Goal: Transaction & Acquisition: Purchase product/service

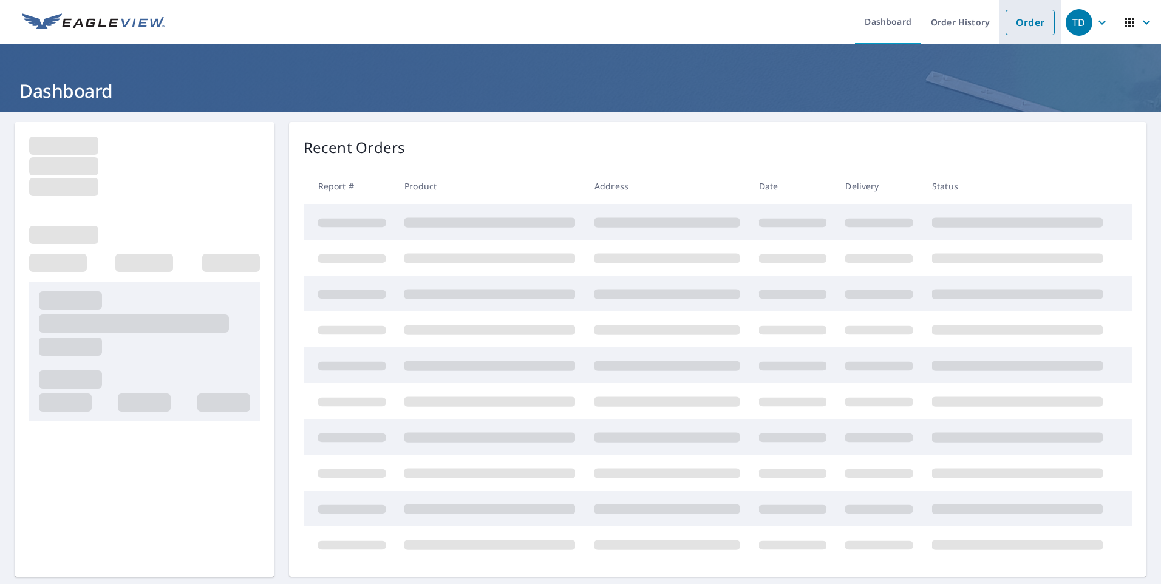
click at [1020, 22] on link "Order" at bounding box center [1030, 23] width 49 height 26
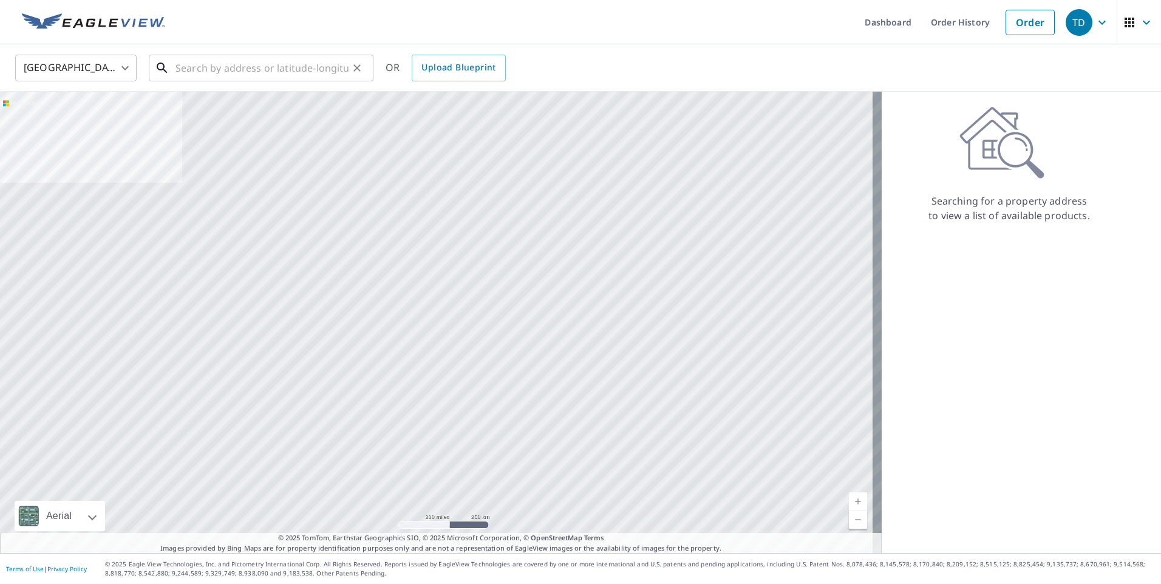
click at [183, 69] on input "text" at bounding box center [262, 68] width 173 height 34
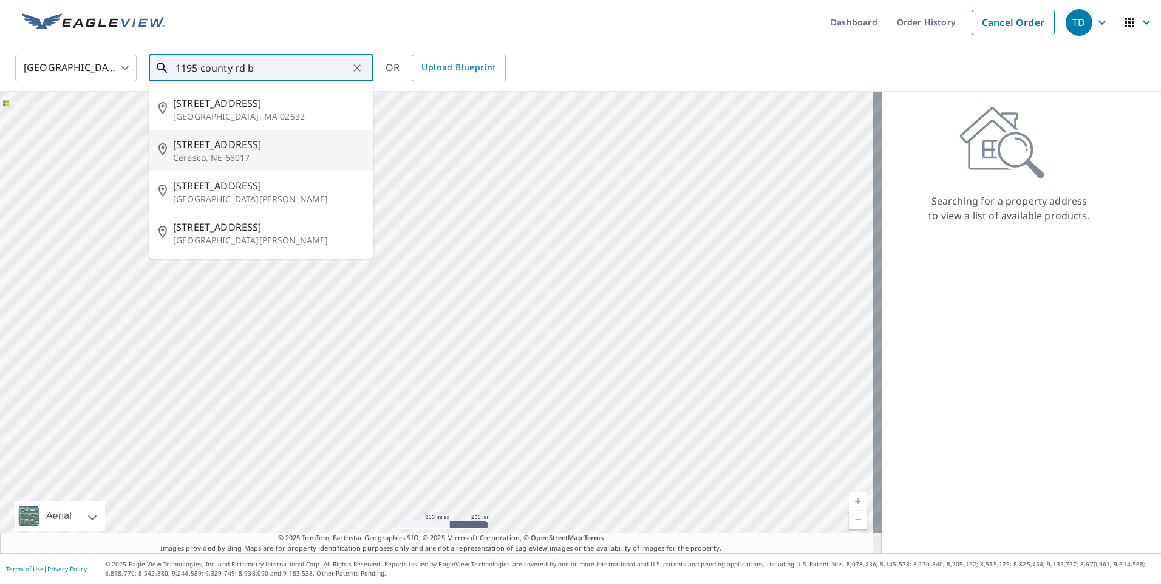
click at [212, 152] on p "Ceresco, NE 68017" at bounding box center [268, 158] width 191 height 12
type input "[STREET_ADDRESS]"
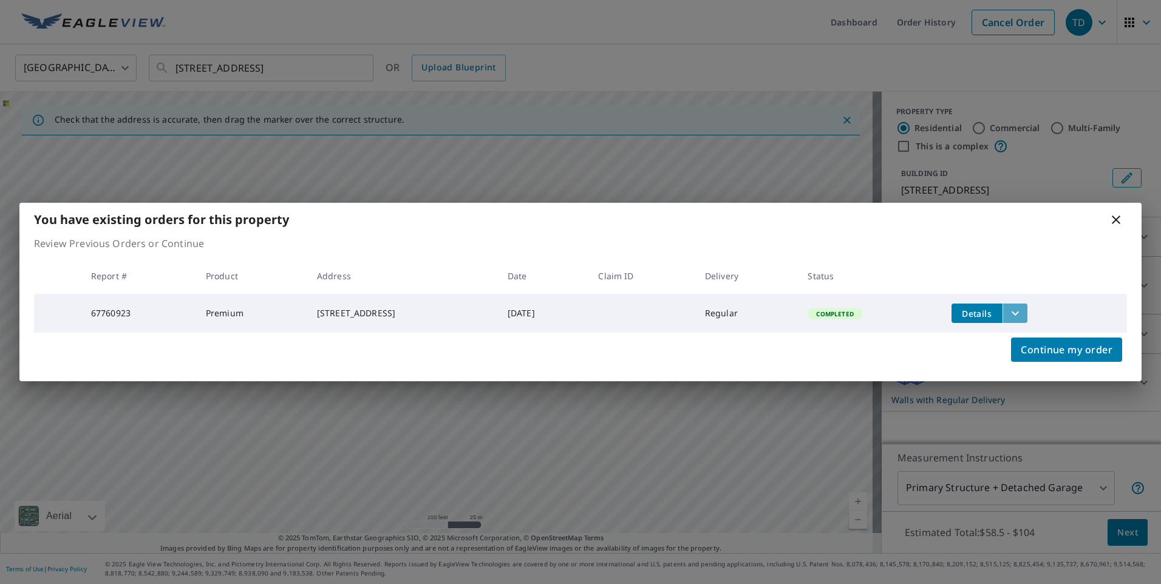
click at [1023, 307] on icon "filesDropdownBtn-67760923" at bounding box center [1015, 313] width 15 height 15
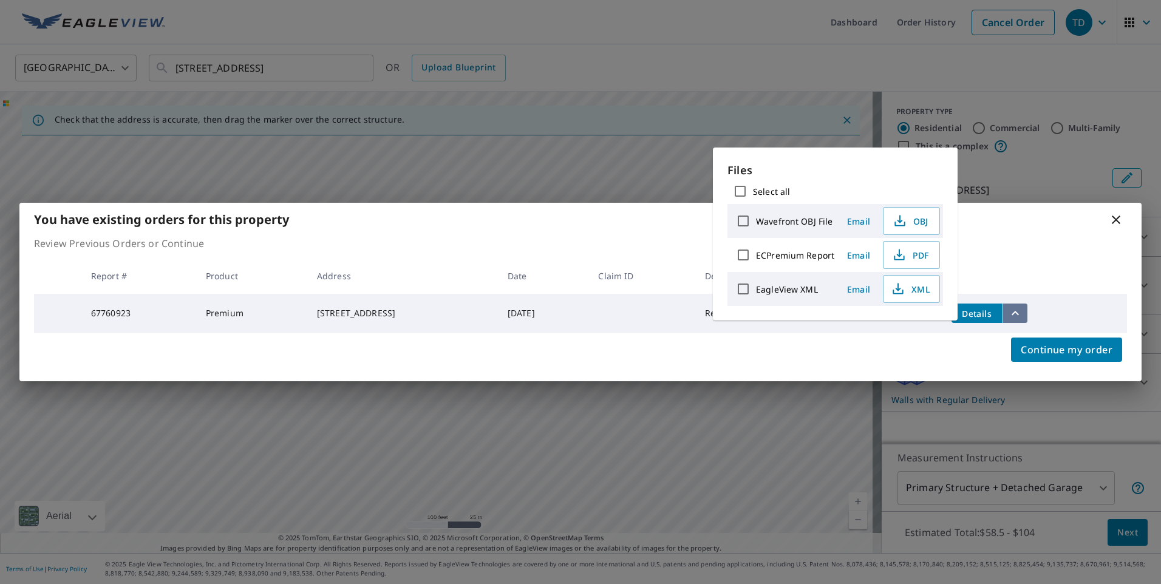
click at [1023, 307] on icon "filesDropdownBtn-67760923" at bounding box center [1015, 313] width 15 height 15
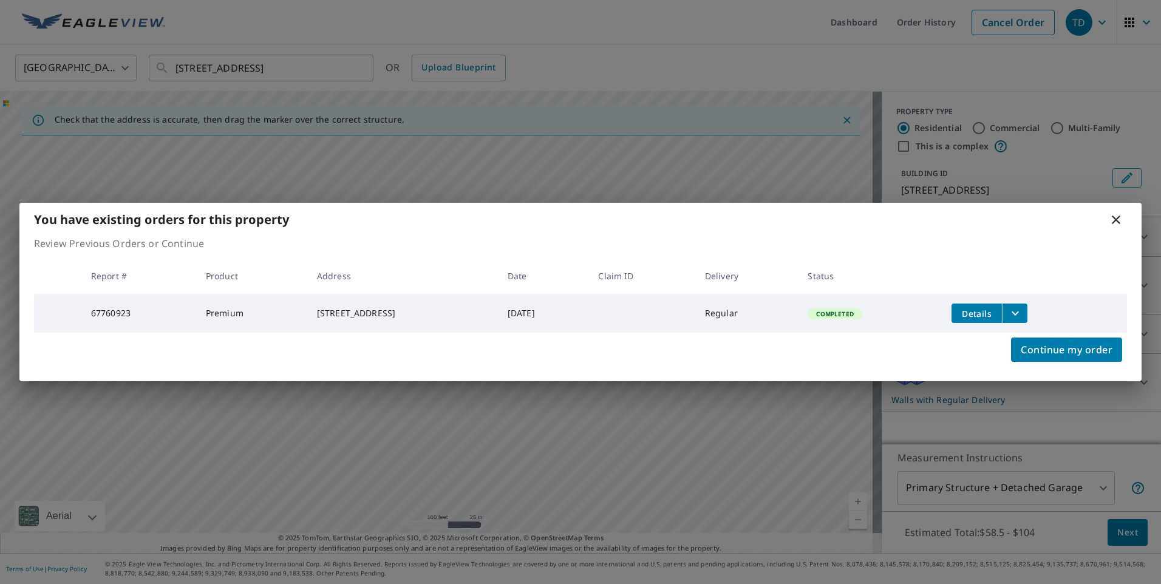
click at [1115, 213] on icon at bounding box center [1116, 220] width 15 height 15
